Goal: Information Seeking & Learning: Learn about a topic

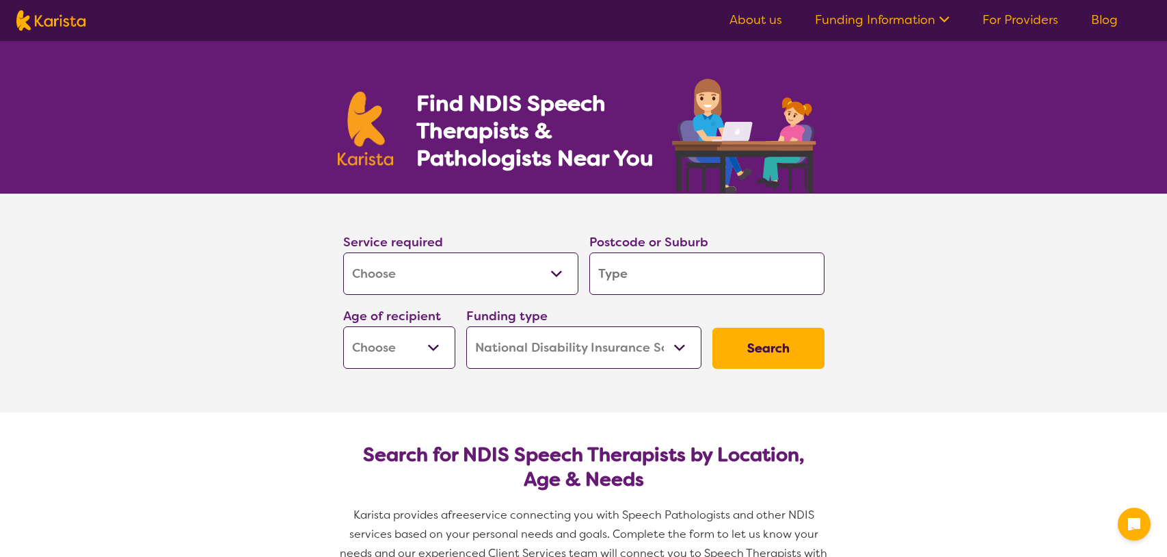
select select "[MEDICAL_DATA]"
select select "NDIS"
select select "[MEDICAL_DATA]"
select select "NDIS"
click at [628, 267] on input "search" at bounding box center [701, 273] width 235 height 42
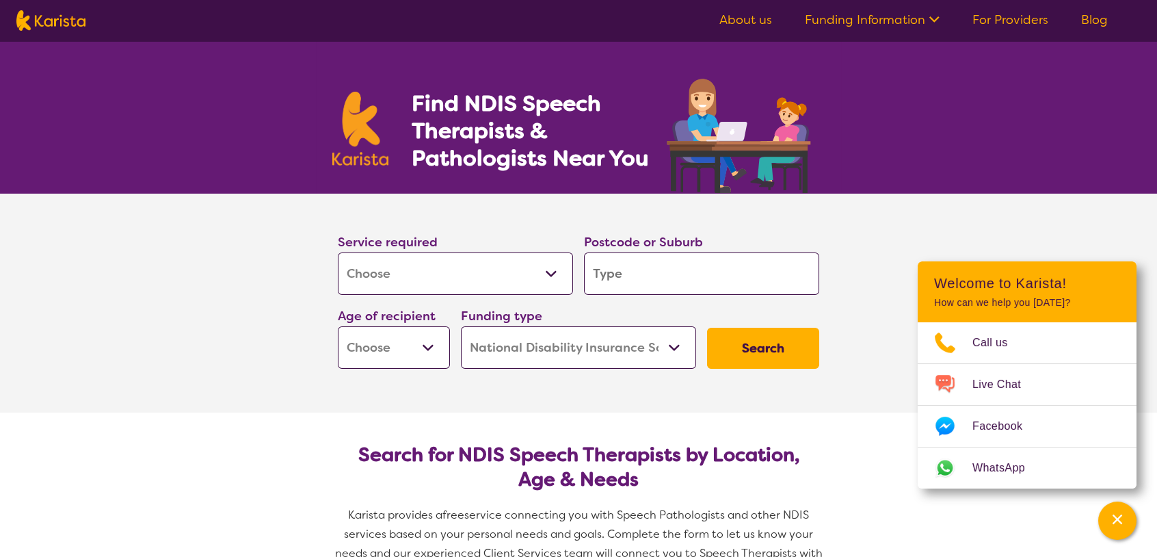
click at [683, 270] on input "search" at bounding box center [701, 273] width 235 height 42
type input "3"
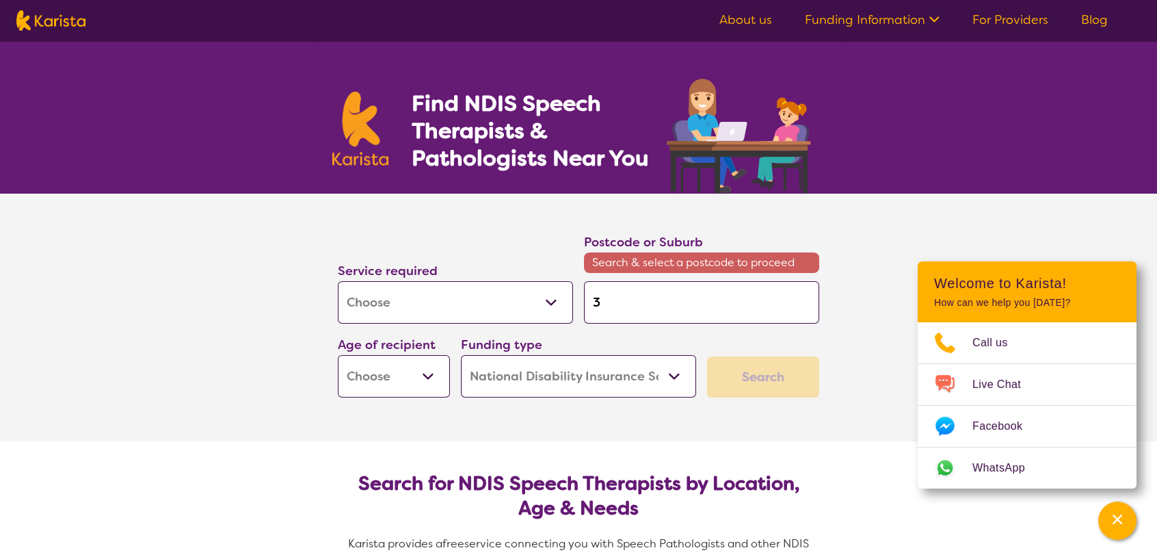
type input "31"
type input "317"
type input "3172"
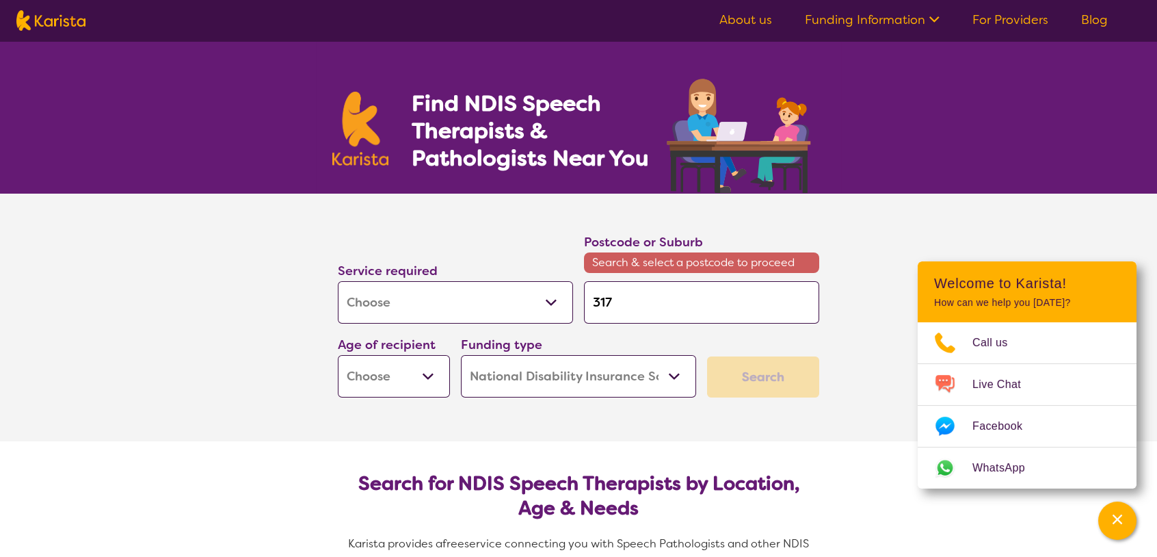
type input "3172"
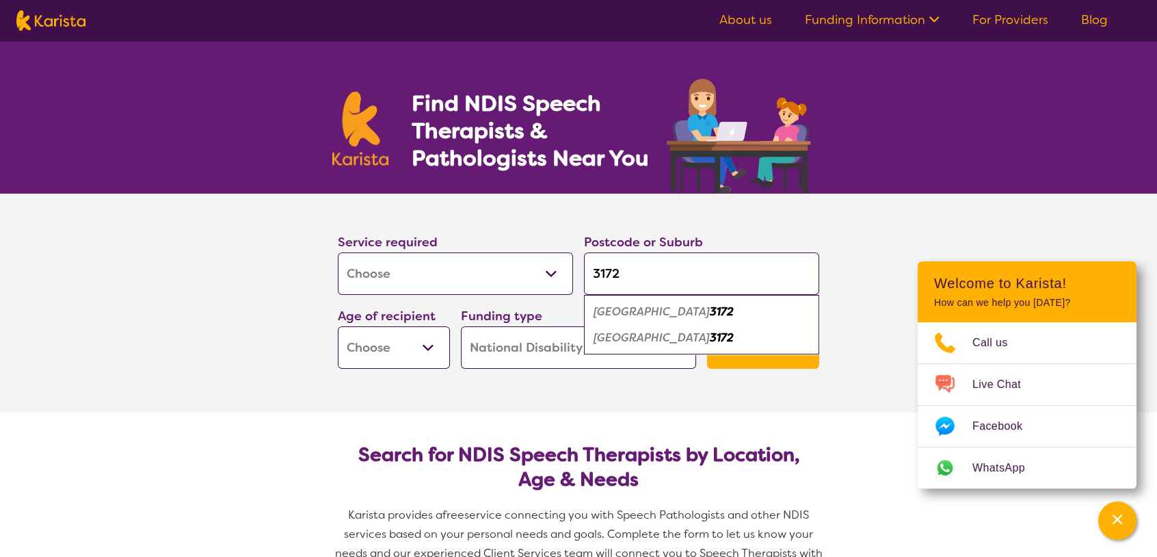
type input "3172"
click at [663, 344] on div "Springvale South 3172" at bounding box center [702, 338] width 222 height 26
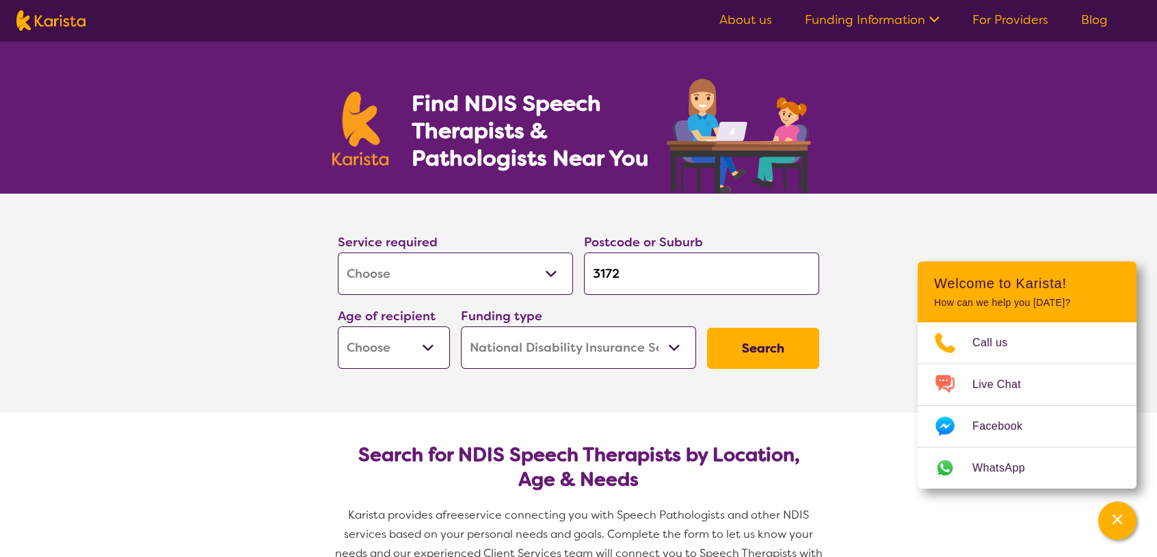
click at [442, 348] on select "Early Childhood - 0 to 9 Child - 10 to 11 Adolescent - 12 to 17 Adult - 18 to 6…" at bounding box center [394, 347] width 112 height 42
select select "AD"
click at [338, 326] on select "Early Childhood - 0 to 9 Child - 10 to 11 Adolescent - 12 to 17 Adult - 18 to 6…" at bounding box center [394, 347] width 112 height 42
select select "AD"
click at [755, 334] on button "Search" at bounding box center [763, 348] width 112 height 41
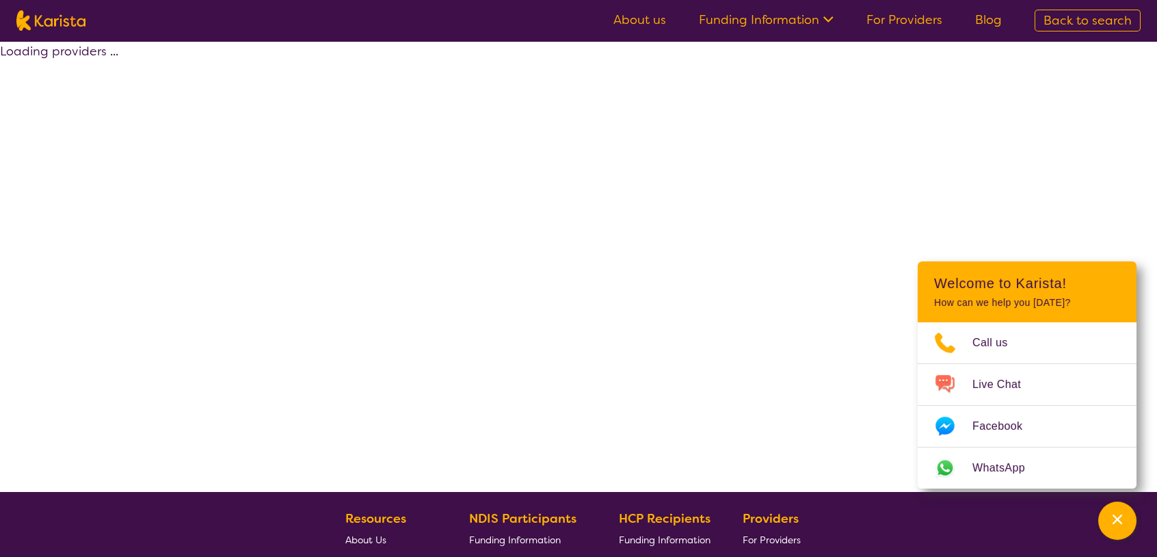
select select "by_score"
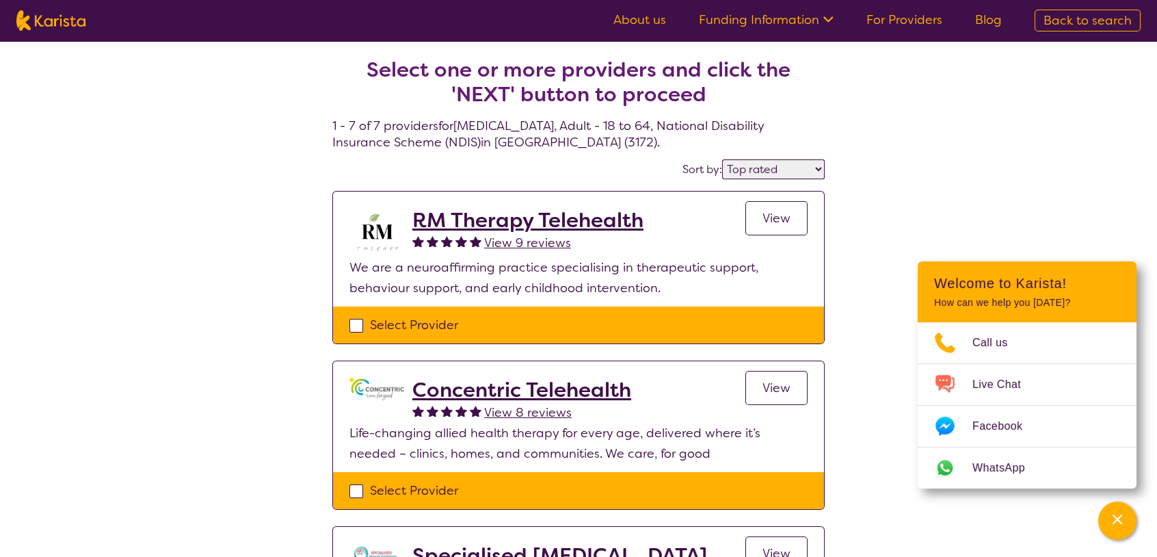
click at [516, 222] on h2 "RM Therapy Telehealth" at bounding box center [527, 220] width 231 height 25
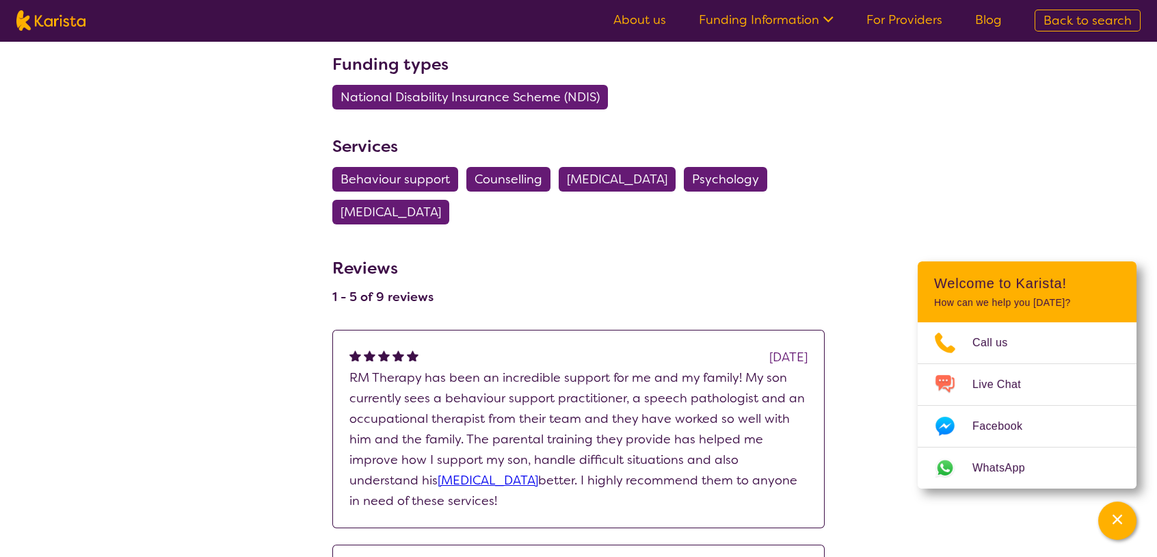
scroll to position [501, 0]
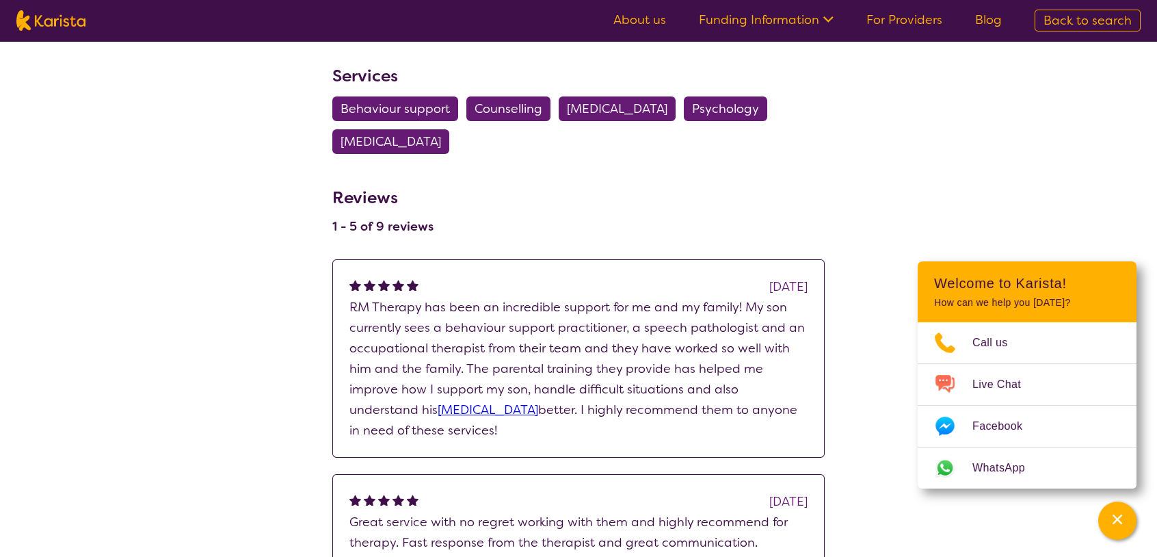
select select "by_score"
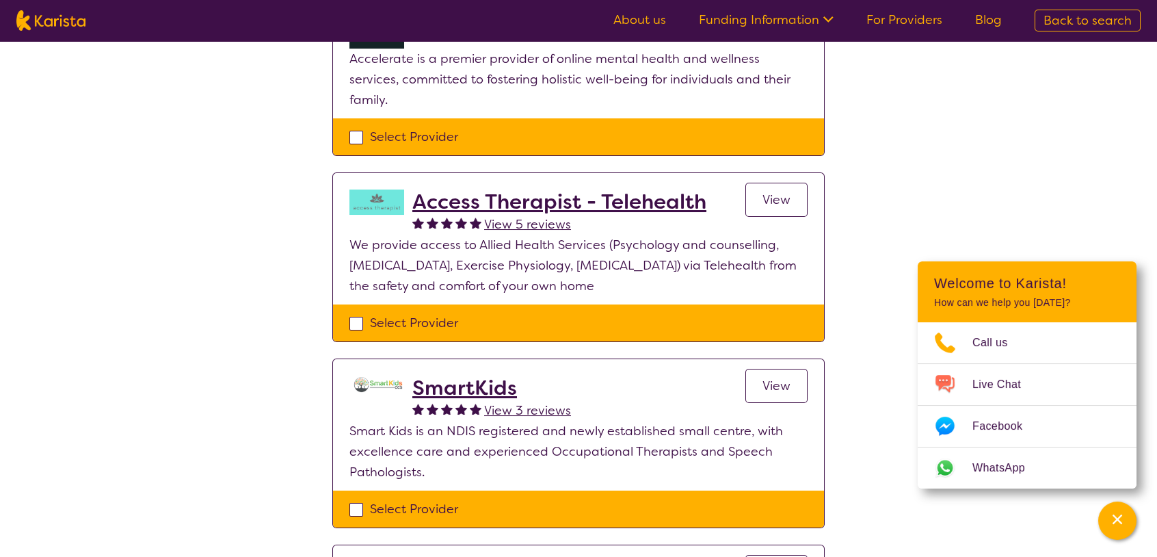
scroll to position [729, 0]
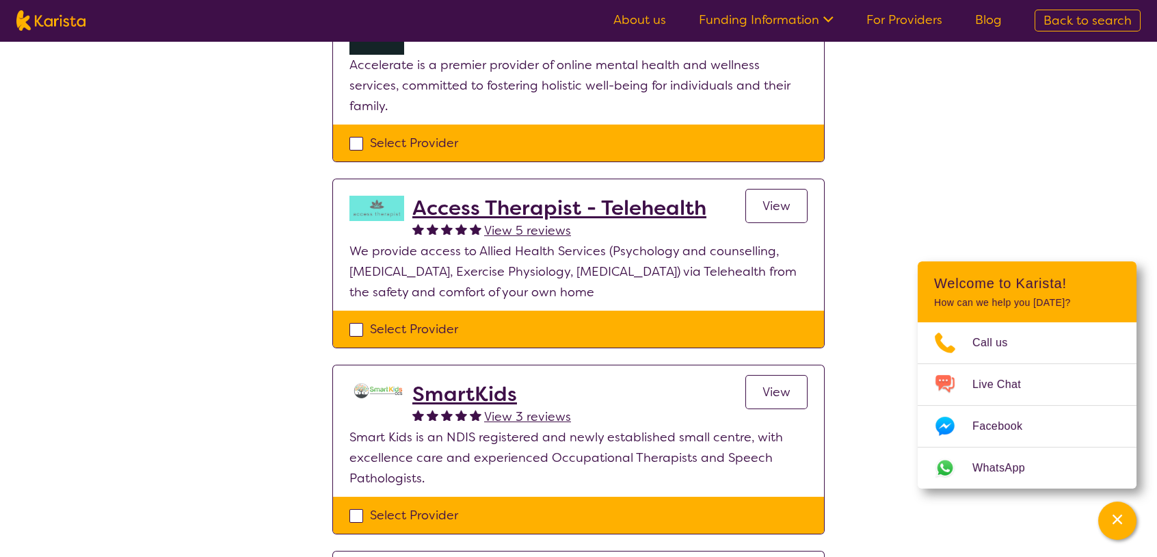
click at [472, 196] on h2 "Access Therapist - Telehealth" at bounding box center [559, 208] width 294 height 25
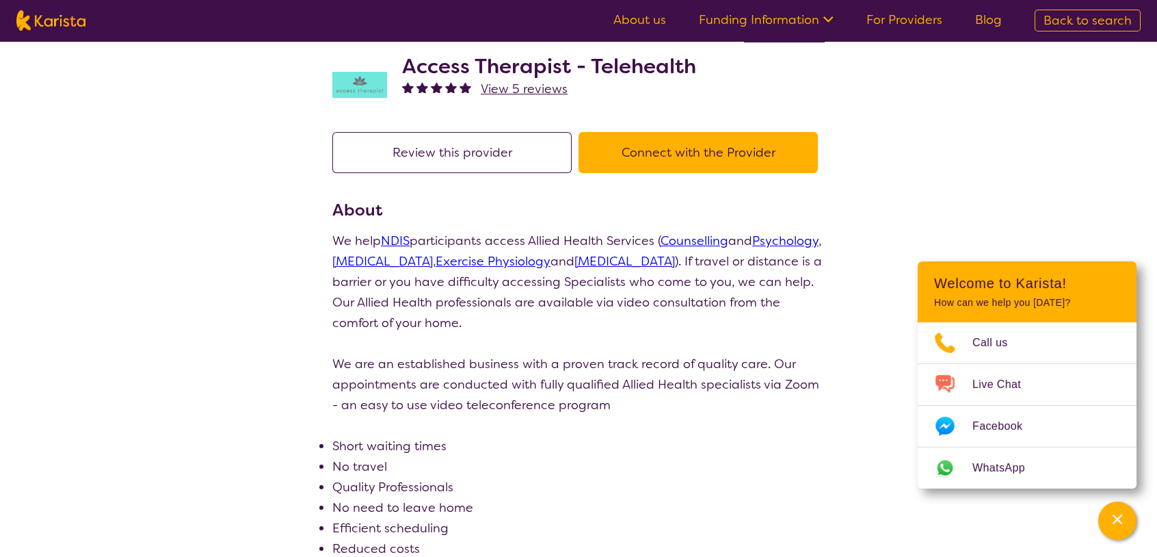
scroll to position [23, 0]
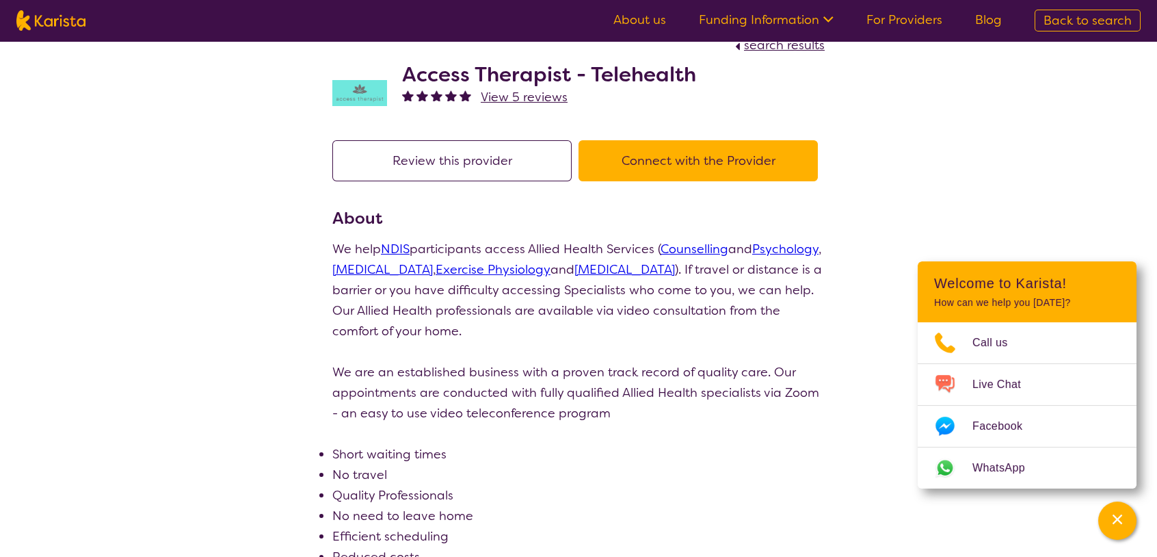
scroll to position [729, 0]
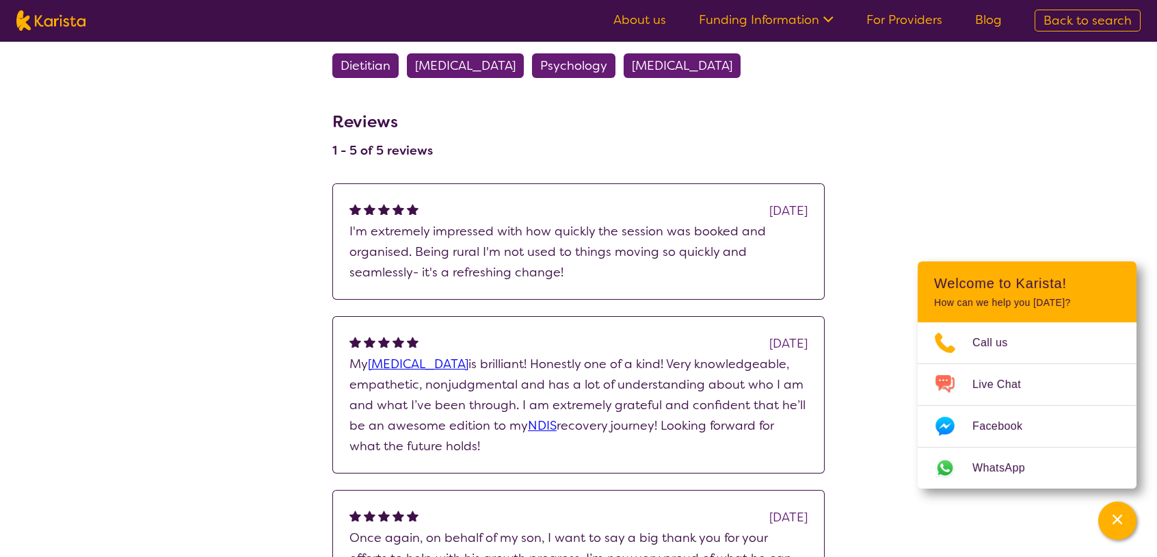
select select "by_score"
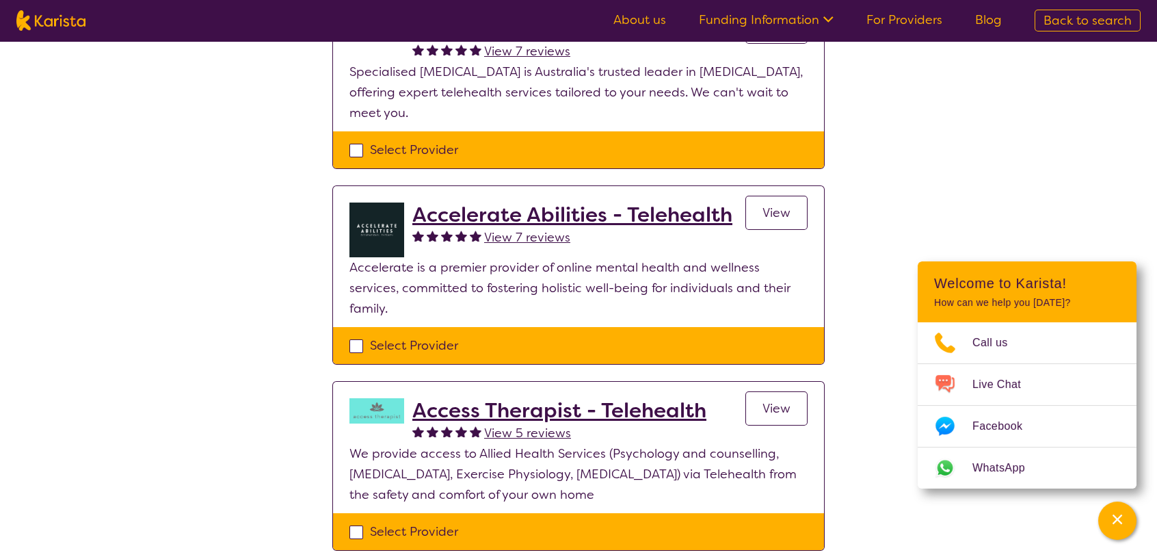
scroll to position [524, 0]
